Goal: Transaction & Acquisition: Subscribe to service/newsletter

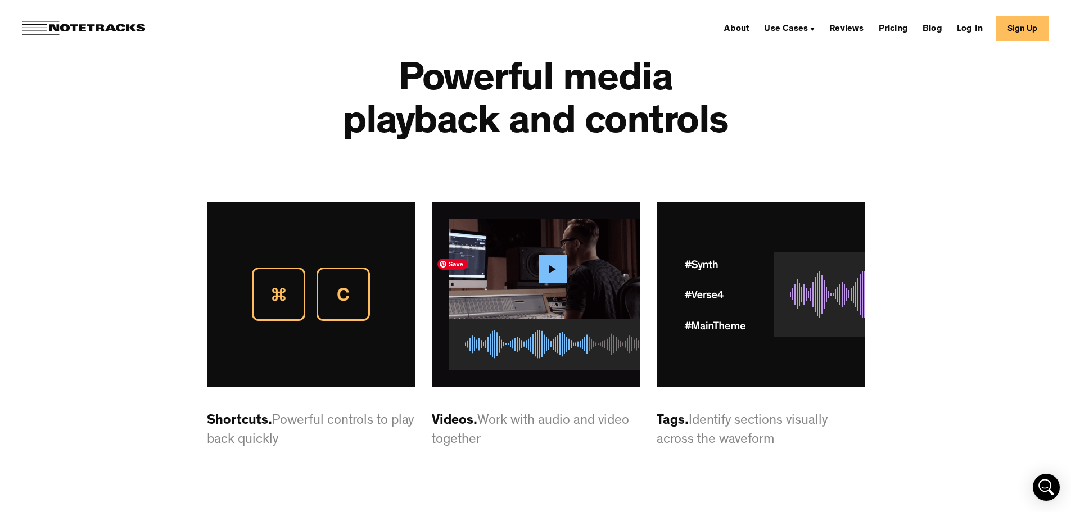
scroll to position [2867, 0]
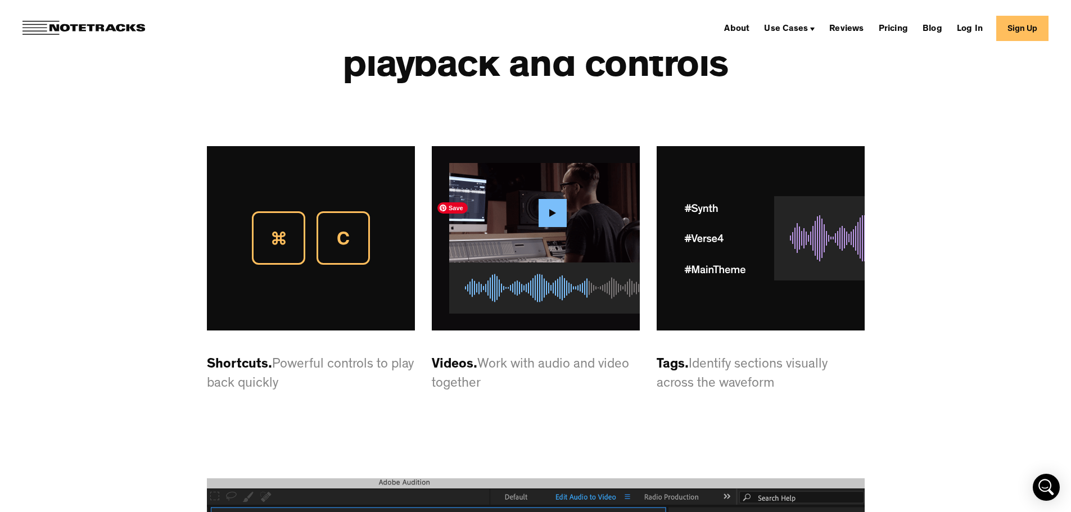
click at [555, 261] on img at bounding box center [536, 238] width 208 height 184
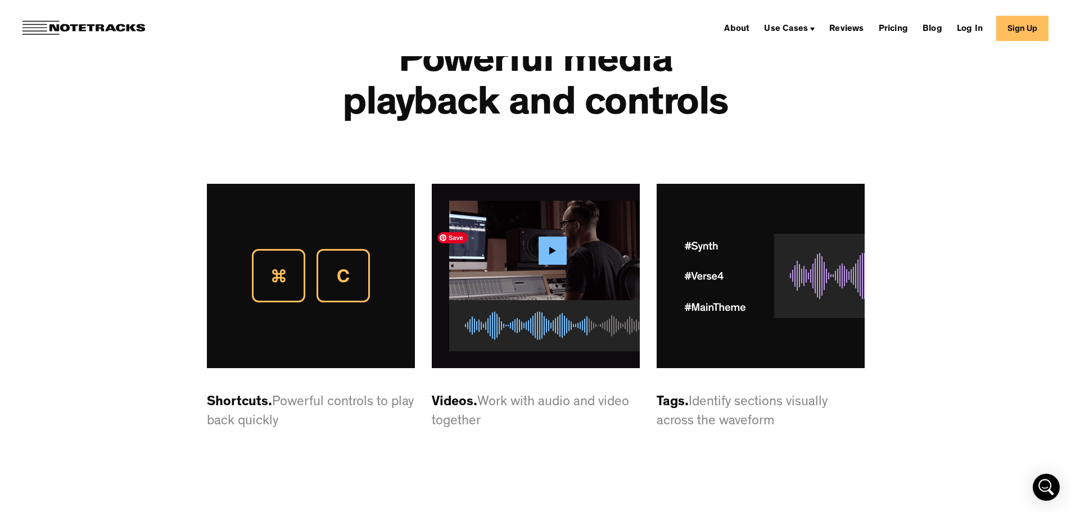
scroll to position [2811, 0]
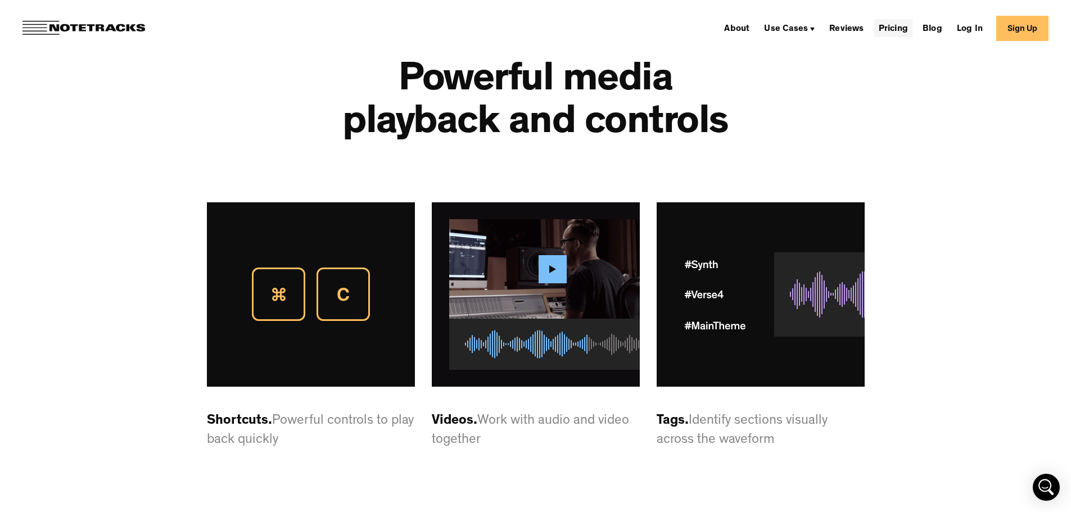
click at [900, 28] on link "Pricing" at bounding box center [893, 28] width 38 height 18
